Goal: Check status: Check status

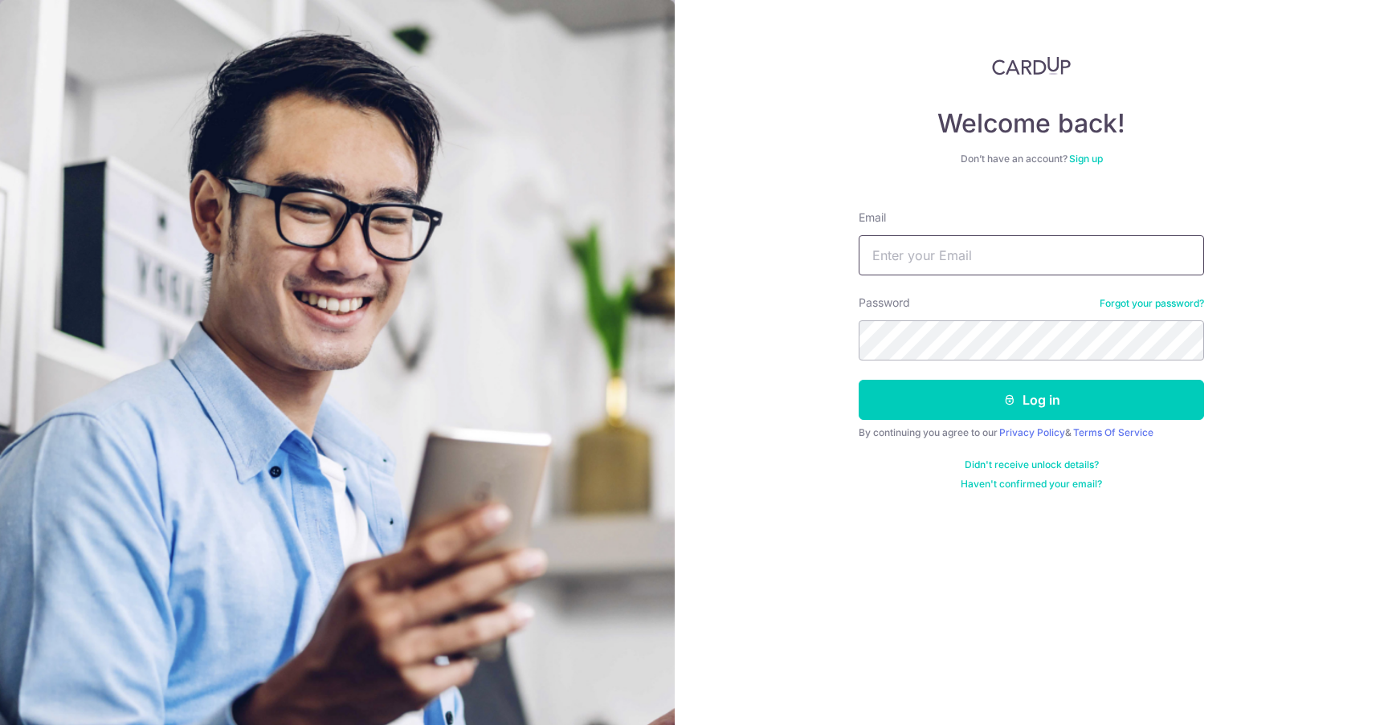
click at [948, 247] on input "Email" at bounding box center [1031, 255] width 345 height 40
type input "[EMAIL_ADDRESS][DOMAIN_NAME]"
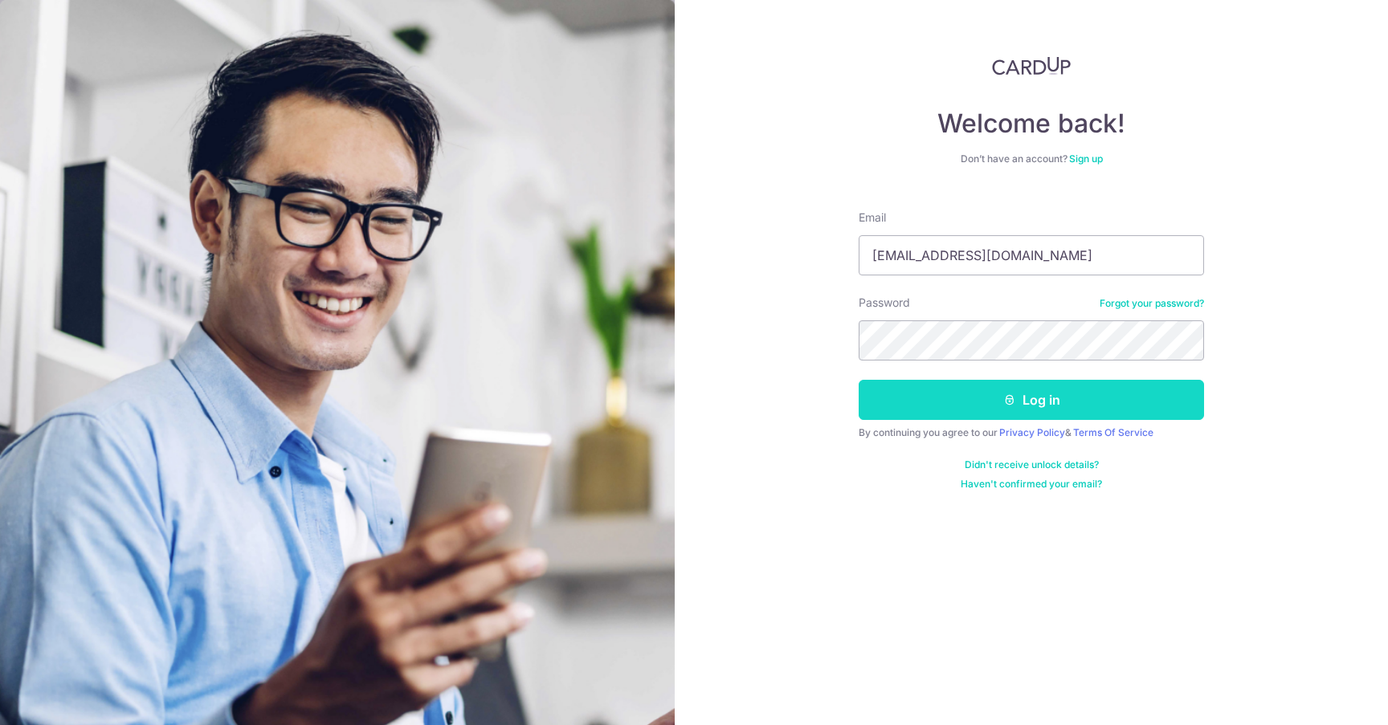
click at [1093, 407] on button "Log in" at bounding box center [1031, 400] width 345 height 40
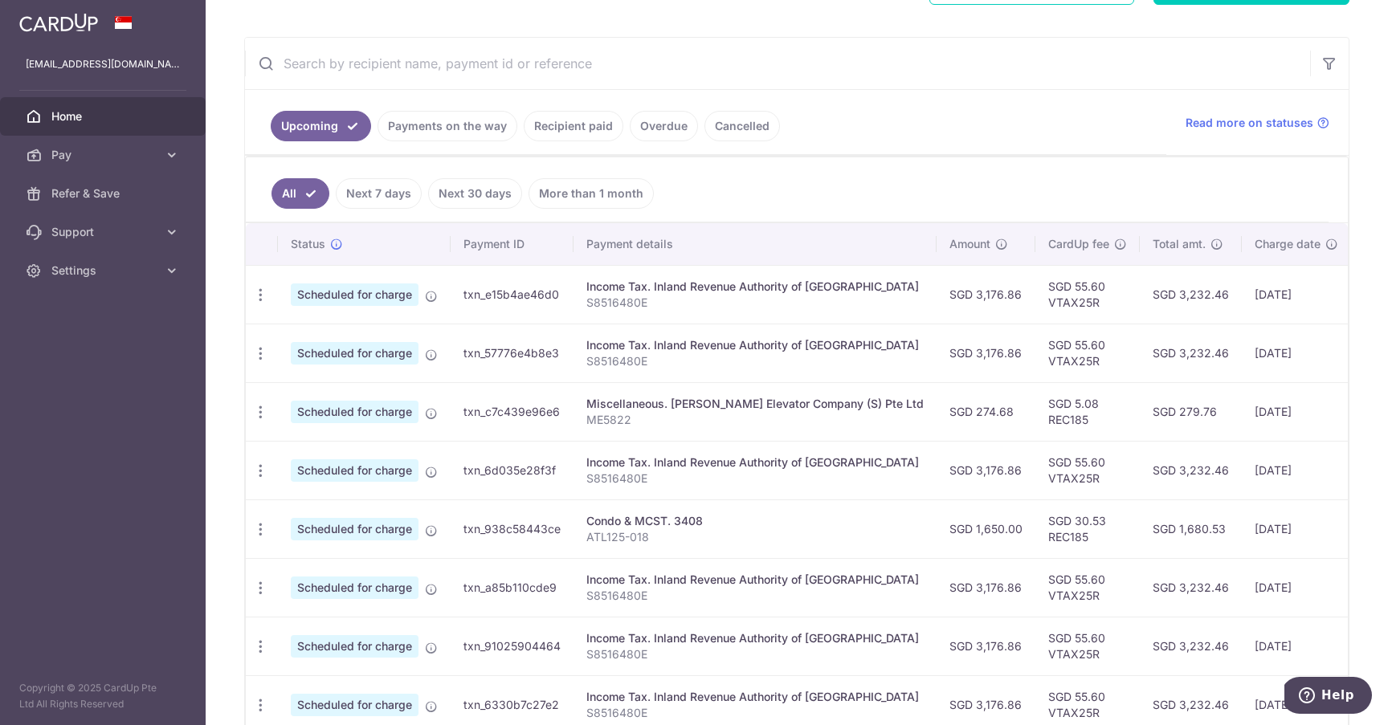
scroll to position [277, 0]
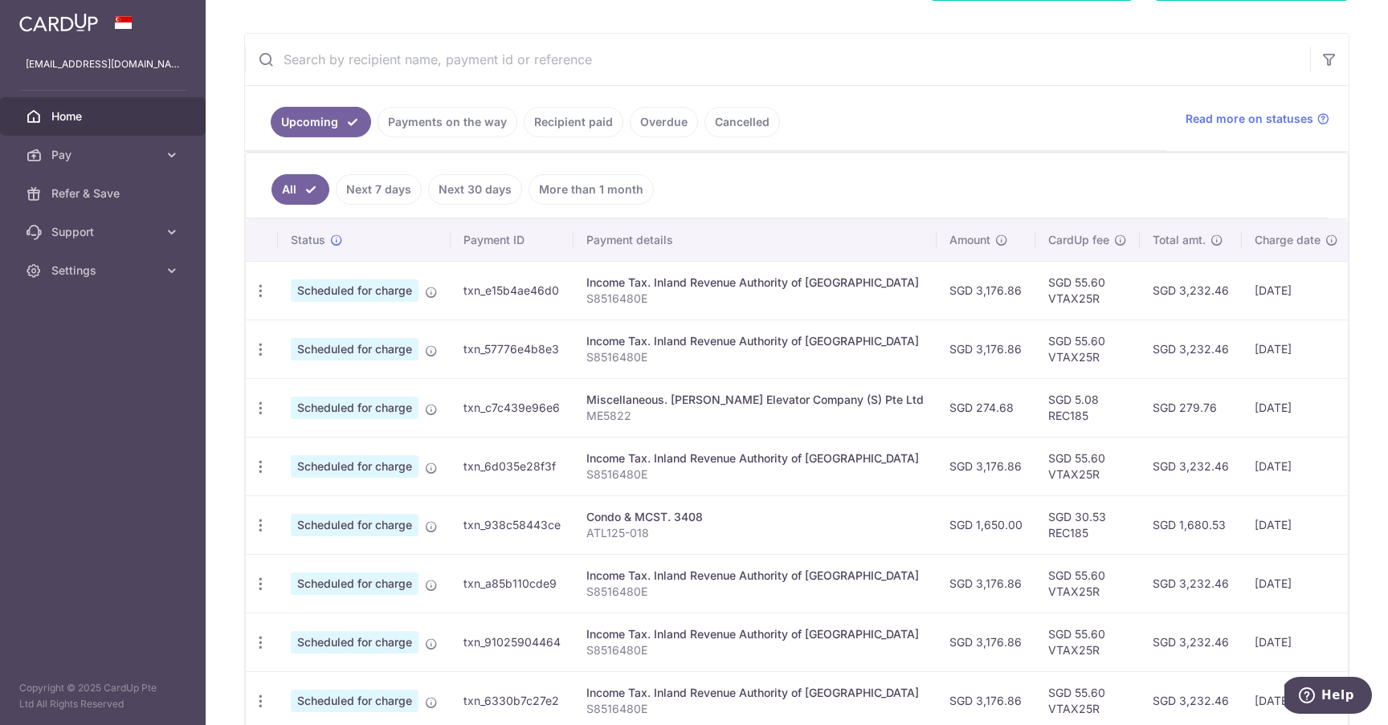
click at [582, 129] on link "Recipient paid" at bounding box center [574, 122] width 100 height 31
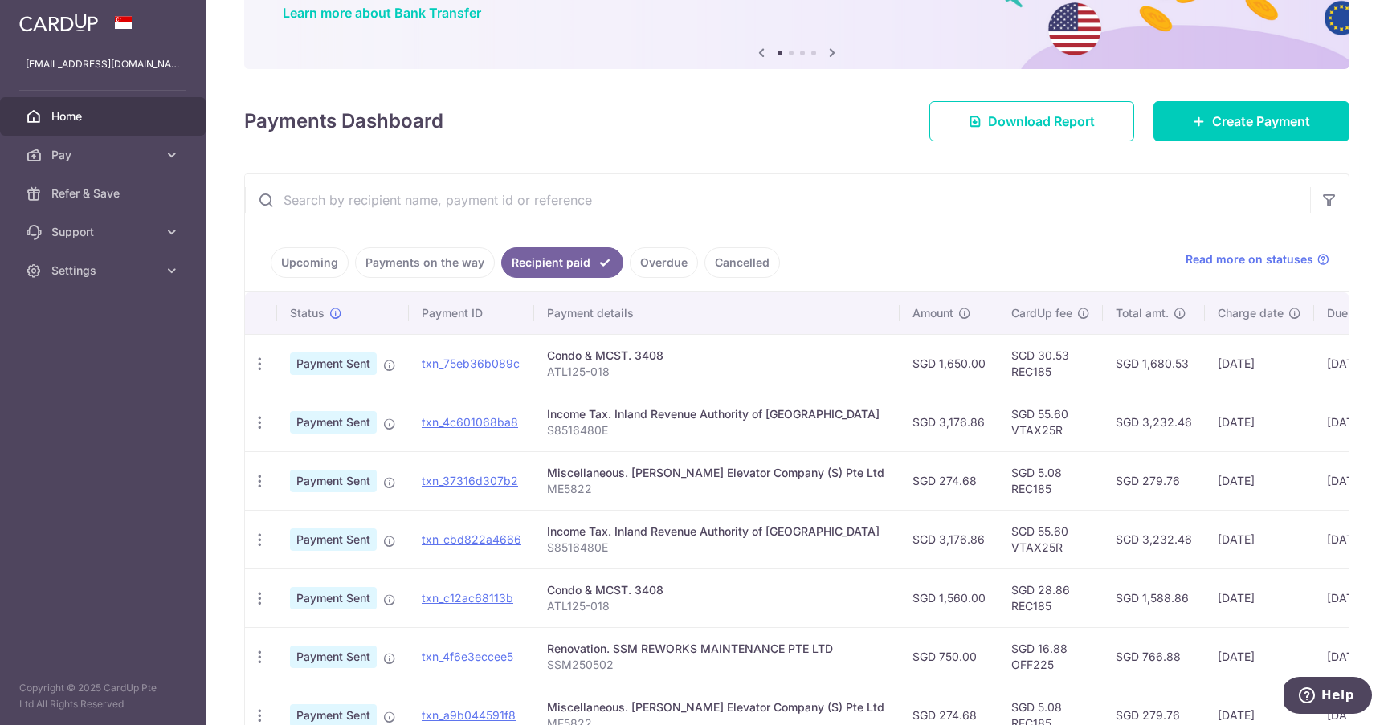
scroll to position [139, 0]
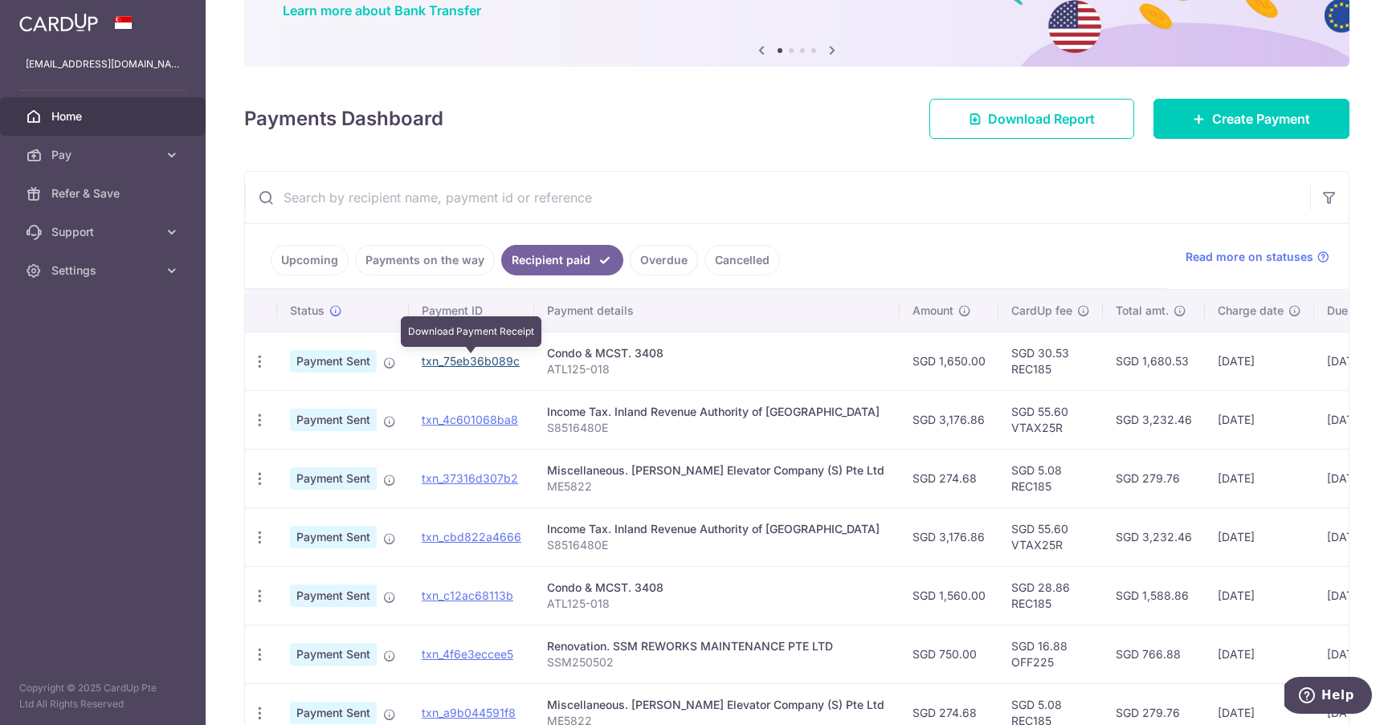
click at [466, 360] on link "txn_75eb36b089c" at bounding box center [471, 361] width 98 height 14
